Goal: Navigation & Orientation: Find specific page/section

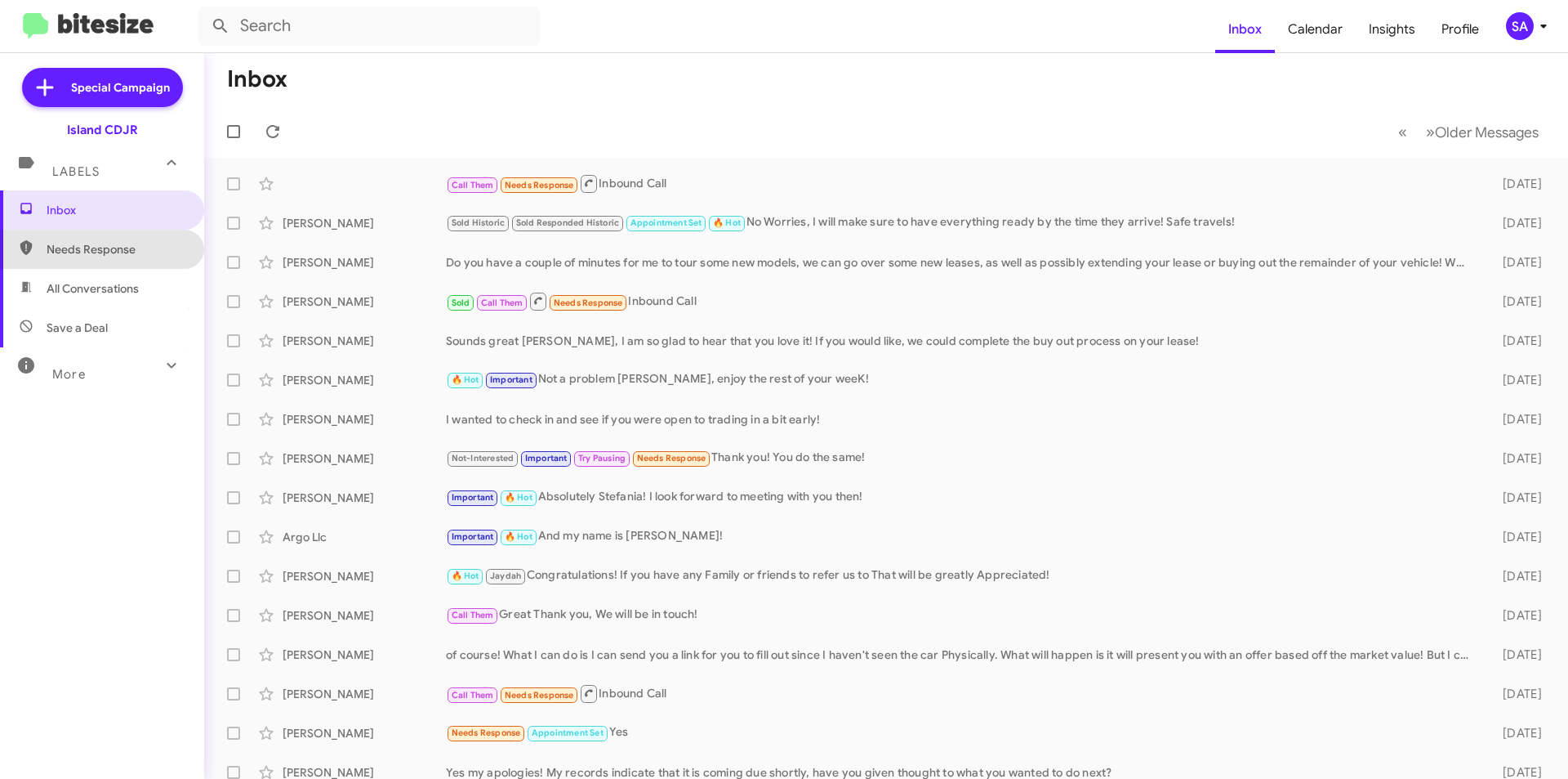
click at [122, 240] on span "Needs Response" at bounding box center [102, 249] width 205 height 39
type input "in:needs-response"
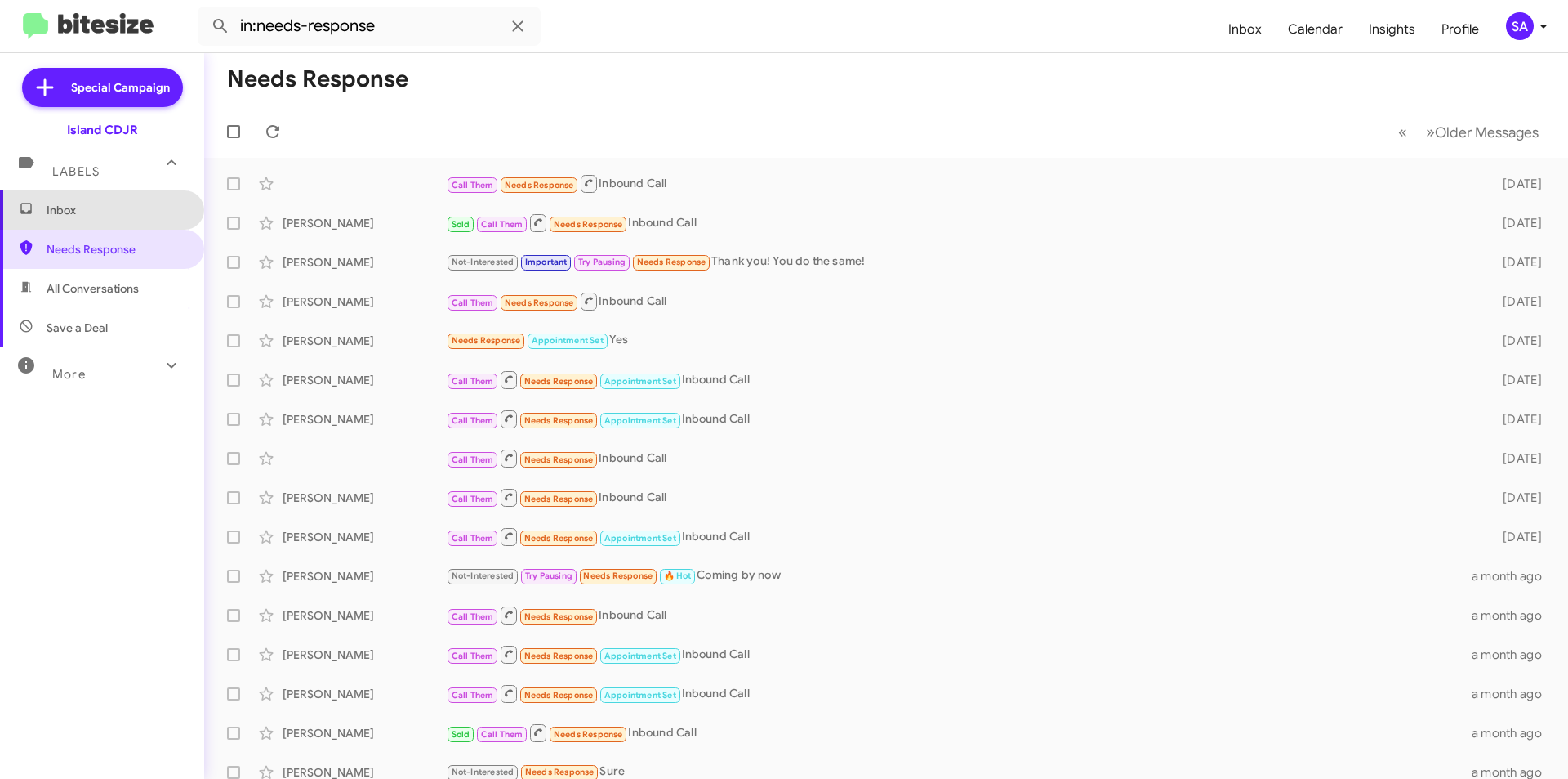
click at [137, 228] on span "Inbox" at bounding box center [102, 210] width 205 height 39
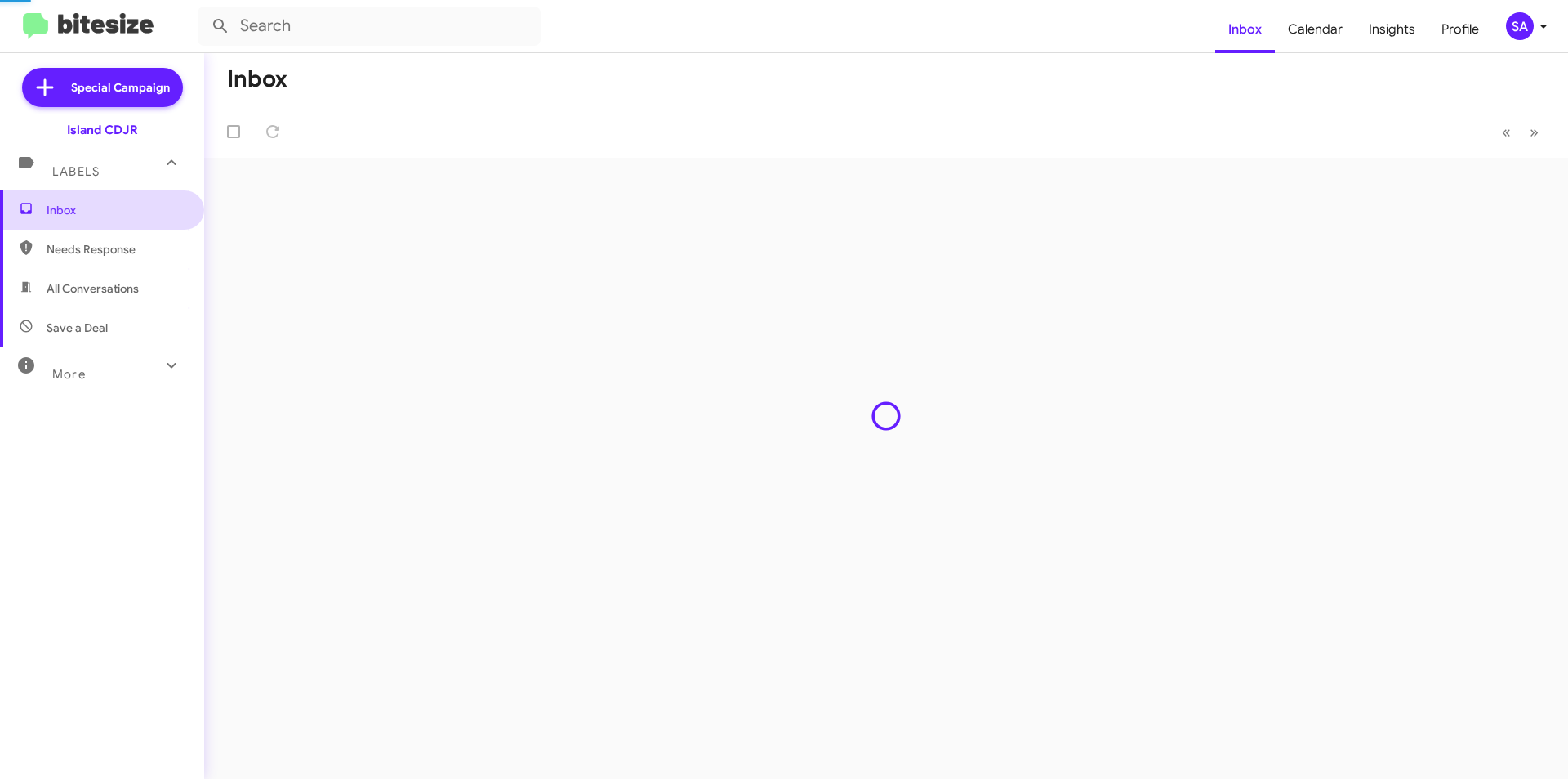
click at [137, 228] on span "Inbox" at bounding box center [102, 210] width 205 height 39
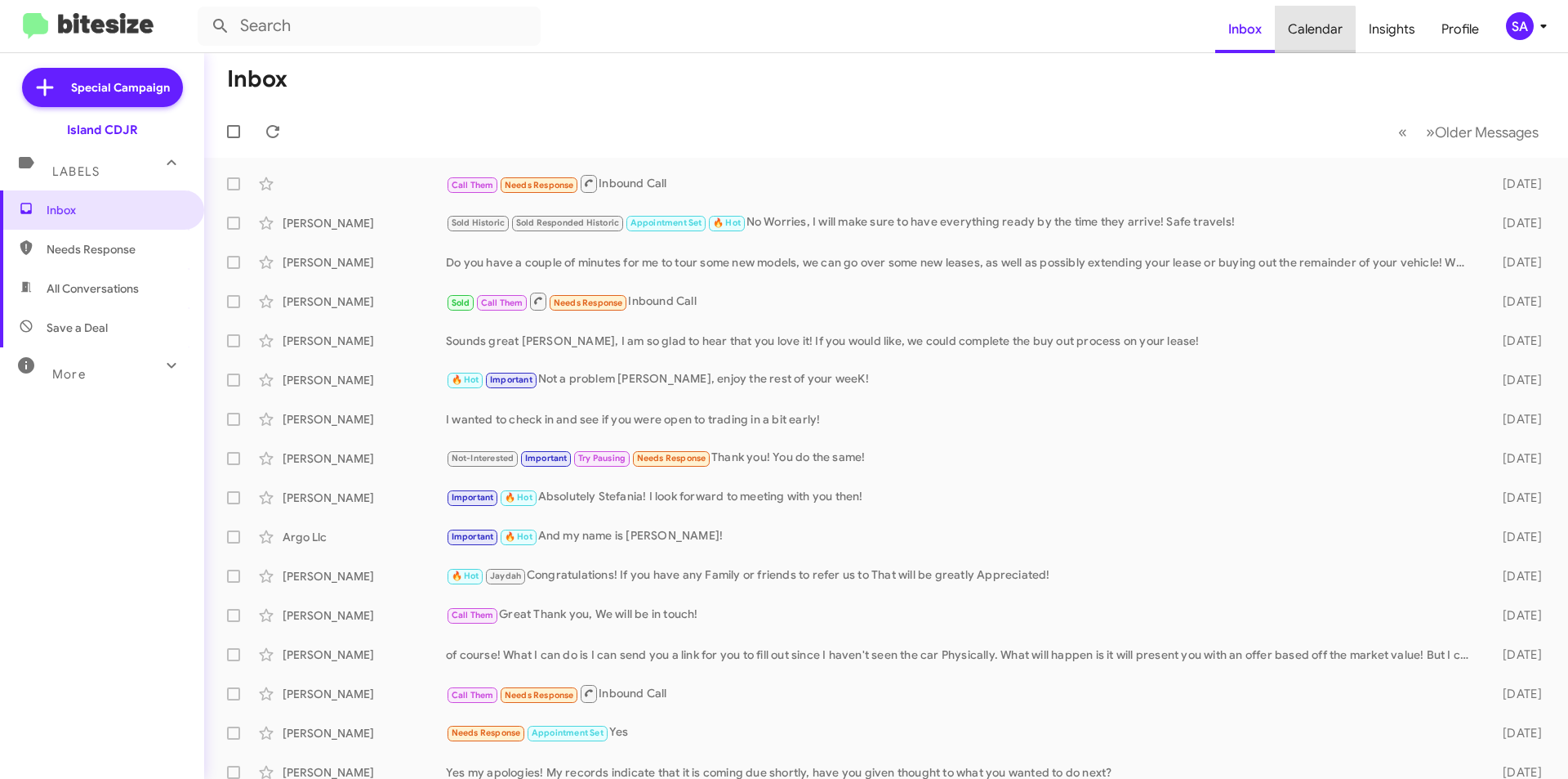
click at [1318, 39] on span "Calendar" at bounding box center [1316, 29] width 81 height 48
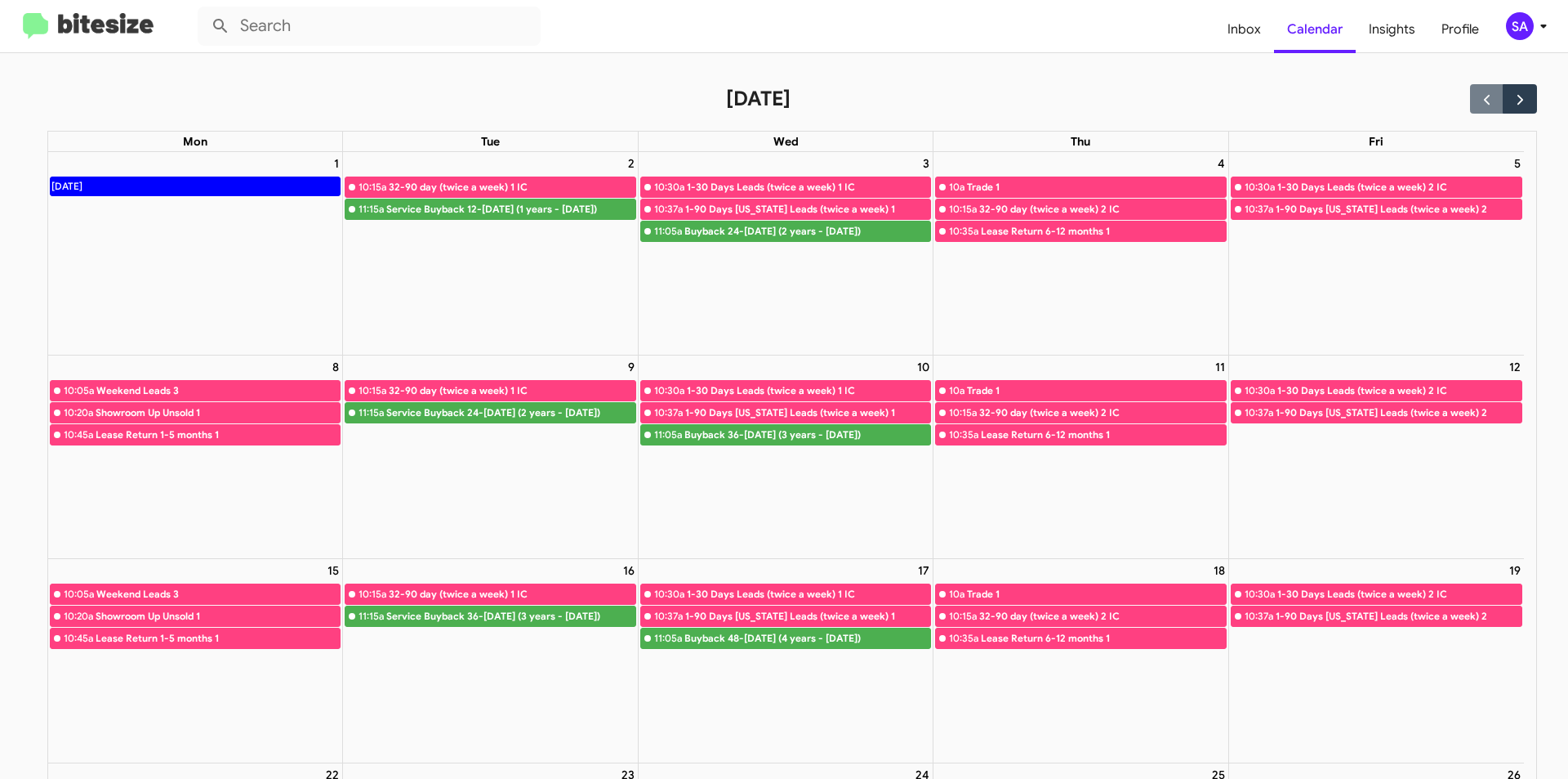
click at [399, 186] on div "32-90 day (twice a week) 1 IC" at bounding box center [511, 187] width 246 height 17
click at [411, 157] on div "2" at bounding box center [489, 163] width 294 height 23
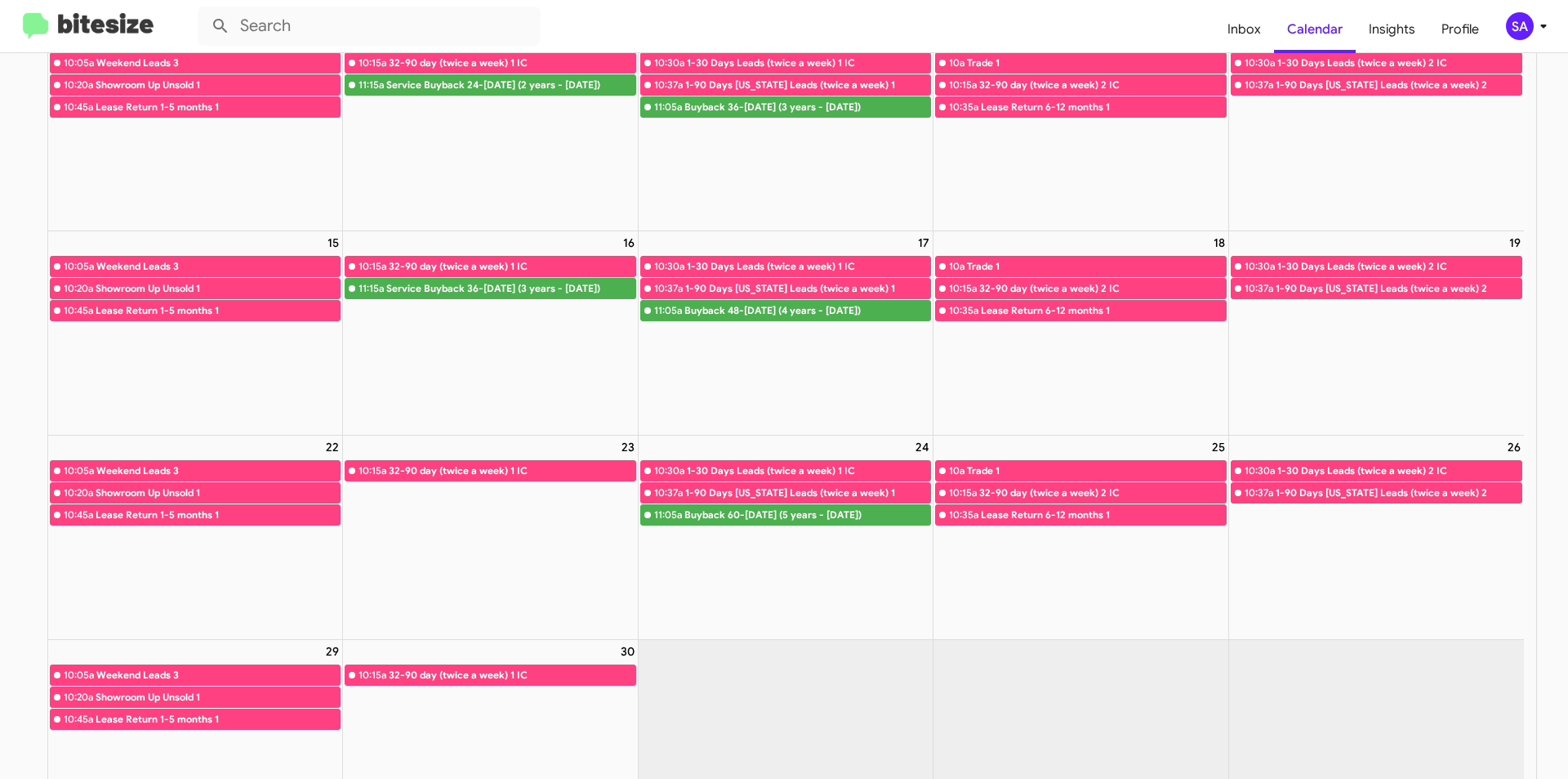
scroll to position [365, 0]
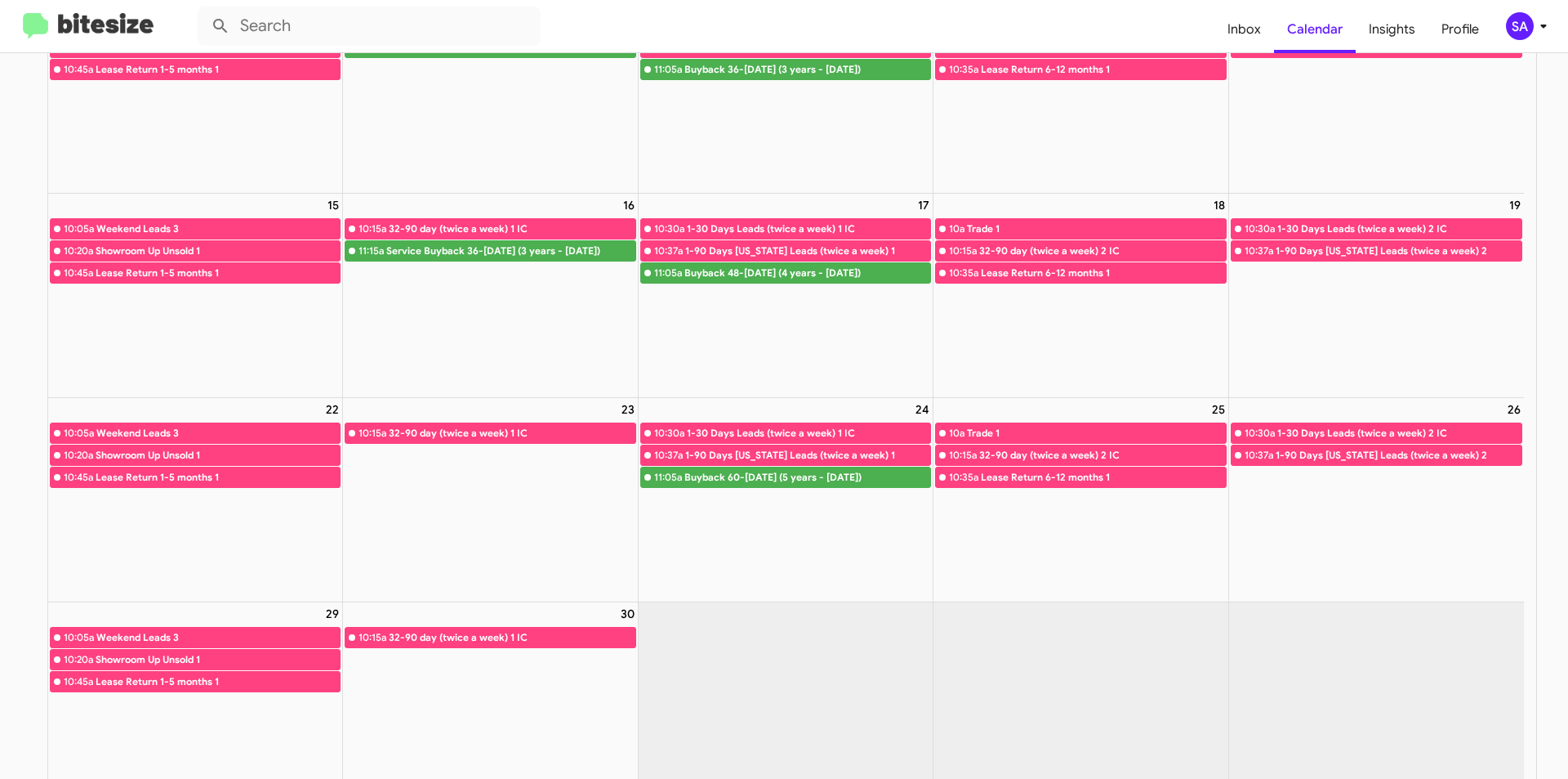
click at [462, 441] on div "32-90 day (twice a week) 1 IC" at bounding box center [511, 433] width 246 height 17
click at [556, 441] on div "32-90 day (twice a week) 1 IC" at bounding box center [511, 433] width 246 height 17
click at [538, 441] on div "32-90 day (twice a week) 1 IC" at bounding box center [511, 433] width 246 height 17
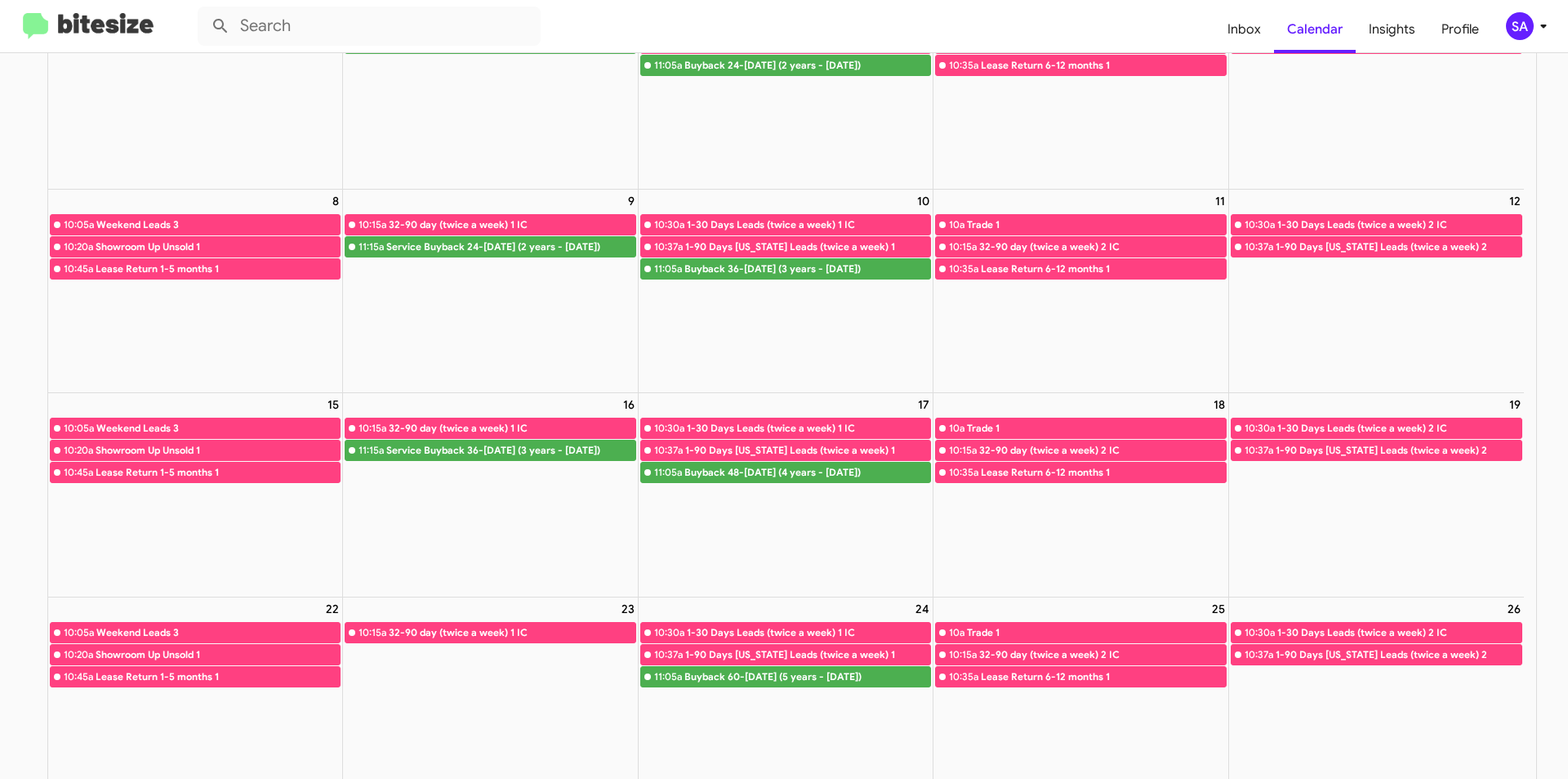
scroll to position [0, 0]
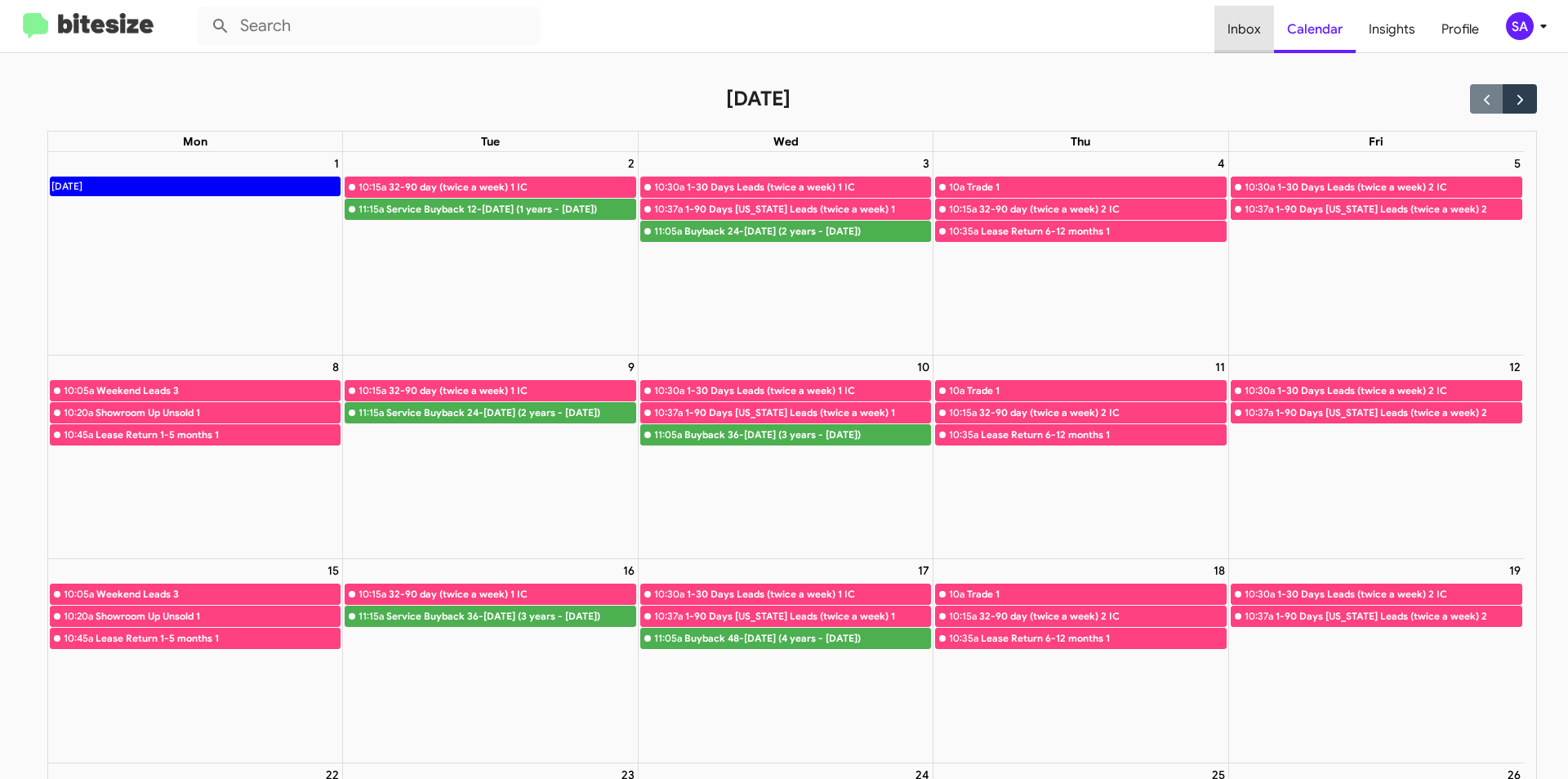
click at [1252, 34] on span "Inbox" at bounding box center [1244, 29] width 60 height 48
